Goal: Task Accomplishment & Management: Manage account settings

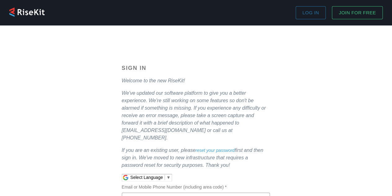
type input "[PERSON_NAME][EMAIL_ADDRESS][PERSON_NAME][DOMAIN_NAME]"
click at [311, 11] on span "Log in" at bounding box center [311, 13] width 16 height 8
click at [308, 11] on span "Log in" at bounding box center [311, 13] width 16 height 8
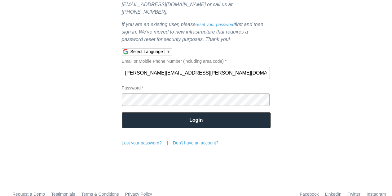
scroll to position [126, 0]
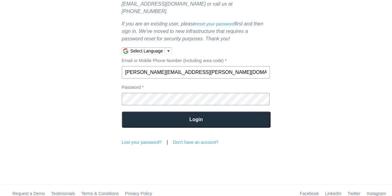
click at [188, 112] on input "Login" at bounding box center [196, 119] width 149 height 16
click at [139, 111] on input "Login" at bounding box center [196, 119] width 149 height 16
click at [146, 111] on input "Login" at bounding box center [196, 119] width 149 height 16
click at [202, 21] on link "reset your password" at bounding box center [215, 23] width 39 height 5
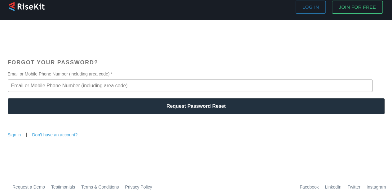
scroll to position [7, 0]
click at [44, 82] on input "Email or Mobile Phone Number (including area code) *" at bounding box center [190, 85] width 365 height 12
type input "[PERSON_NAME][EMAIL_ADDRESS][PERSON_NAME][DOMAIN_NAME]"
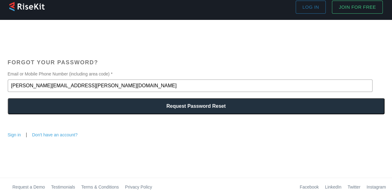
click at [200, 106] on input "Request Password Reset" at bounding box center [196, 106] width 377 height 16
click at [182, 104] on input "Request Password Reset" at bounding box center [196, 106] width 377 height 16
click at [18, 133] on link "Sign in" at bounding box center [14, 134] width 13 height 5
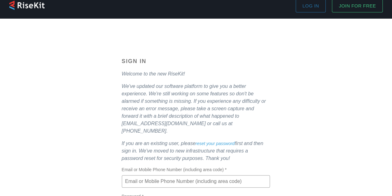
type input "[PERSON_NAME][EMAIL_ADDRESS][PERSON_NAME][DOMAIN_NAME]"
